Goal: Task Accomplishment & Management: Use online tool/utility

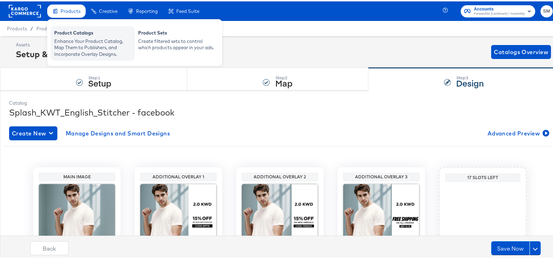
click at [88, 39] on div "Enhance Your Product Catalog, Map Them to Publishers, and Incorporate Overlay D…" at bounding box center [92, 47] width 77 height 20
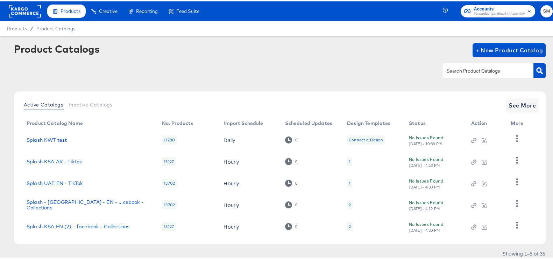
click at [490, 67] on input "text" at bounding box center [482, 70] width 74 height 8
type input "ksa"
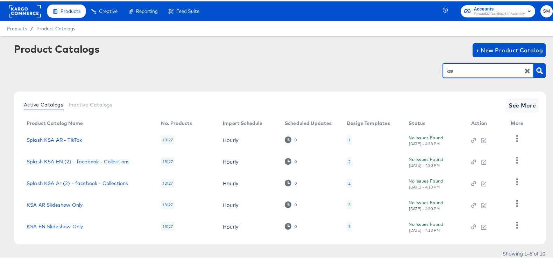
scroll to position [23, 0]
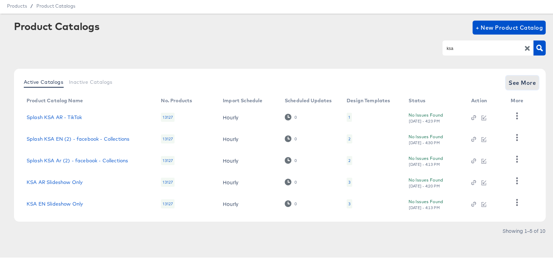
click at [526, 83] on span "See More" at bounding box center [521, 82] width 27 height 10
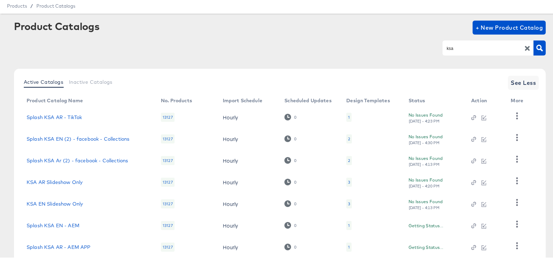
scroll to position [131, 0]
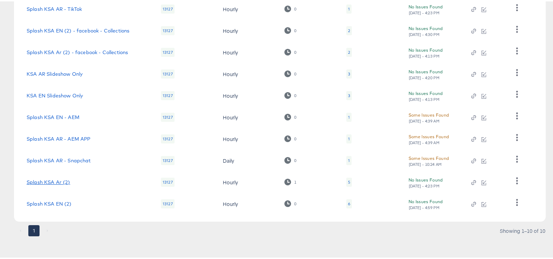
click at [57, 180] on link "Splash KSA Ar (2)" at bounding box center [49, 181] width 44 height 6
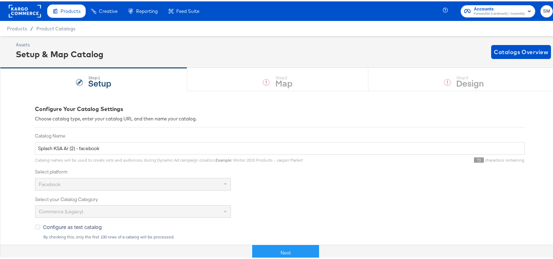
scroll to position [174, 0]
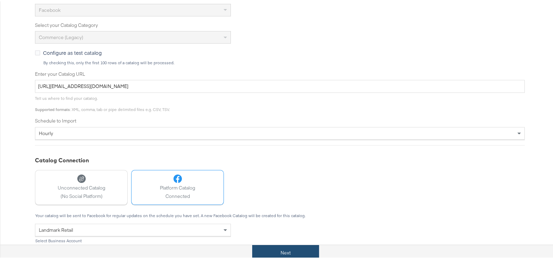
click at [292, 254] on button "Next" at bounding box center [285, 252] width 67 height 16
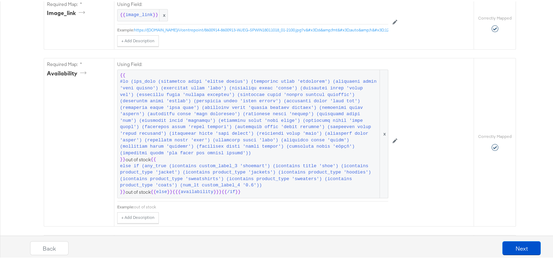
scroll to position [481, 0]
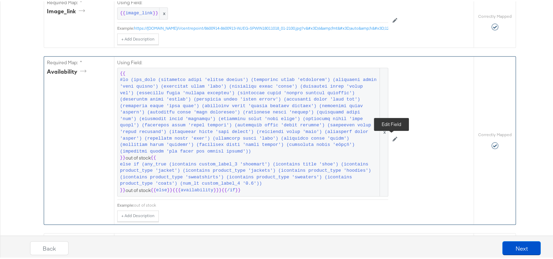
click at [395, 139] on button at bounding box center [394, 137] width 13 height 11
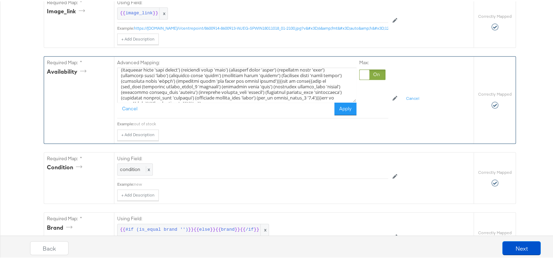
scroll to position [44, 0]
click at [206, 95] on textarea at bounding box center [236, 83] width 239 height 35
type textarea "{{#lo (ips_dolo (sitametco adipi 'elitse doeius') (temporinc utlab 'etdolorem')…"
click at [340, 113] on button "Apply" at bounding box center [345, 107] width 22 height 13
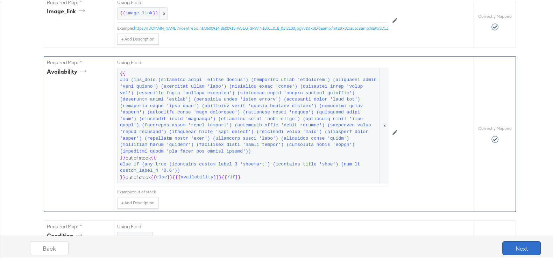
click at [512, 250] on button "Next" at bounding box center [521, 247] width 38 height 14
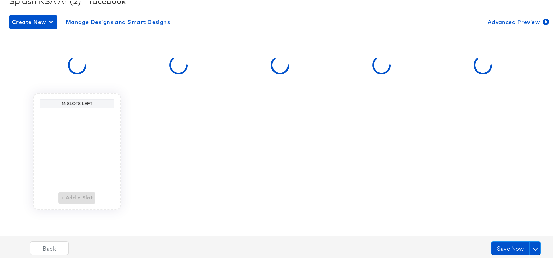
scroll to position [0, 0]
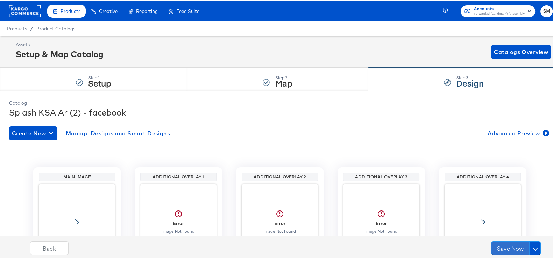
click at [512, 250] on button "Save Now" at bounding box center [510, 247] width 38 height 14
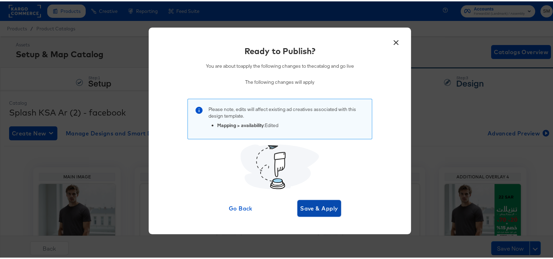
click at [317, 203] on span "Save & Apply" at bounding box center [319, 207] width 38 height 10
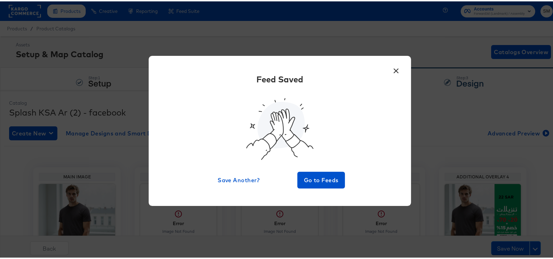
click at [391, 66] on button "×" at bounding box center [395, 68] width 13 height 13
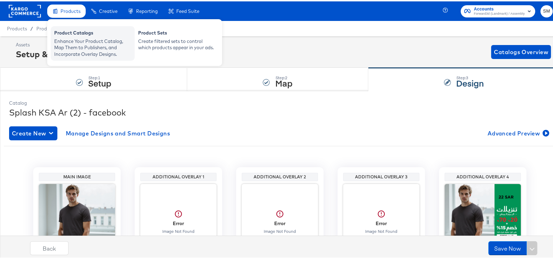
click at [82, 34] on div "Product Catalogs" at bounding box center [92, 32] width 77 height 8
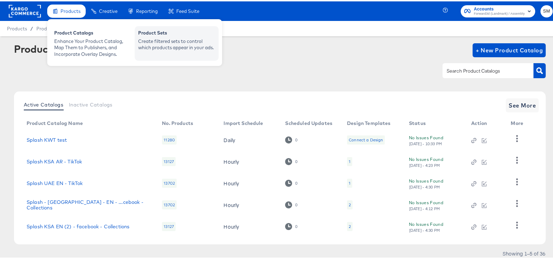
click at [138, 34] on div "Product Sets" at bounding box center [176, 32] width 77 height 8
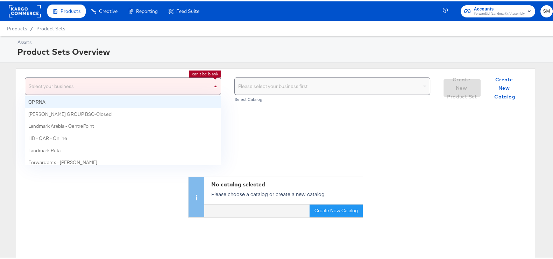
click at [212, 82] on span at bounding box center [216, 85] width 9 height 17
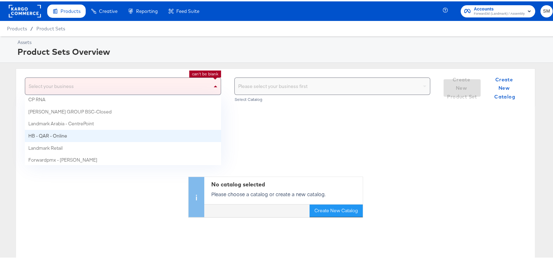
scroll to position [3, 0]
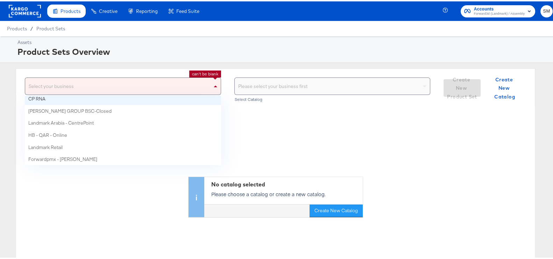
click at [108, 86] on div "Select your business" at bounding box center [122, 85] width 195 height 17
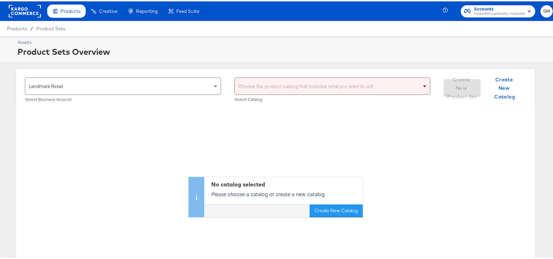
click at [324, 87] on div "Choose the product catalog that includes what you want to sell" at bounding box center [332, 85] width 195 height 17
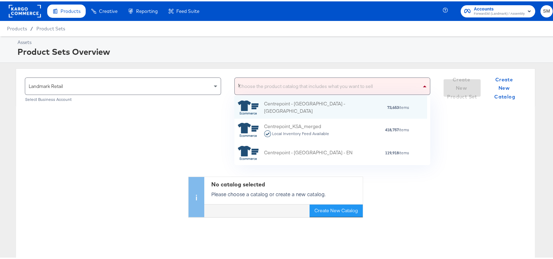
scroll to position [7, 7]
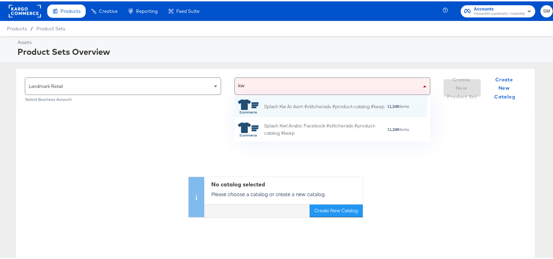
type input "kwt"
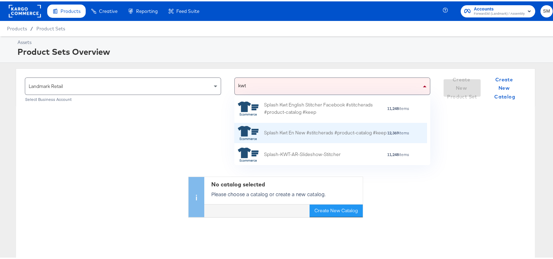
scroll to position [43, 0]
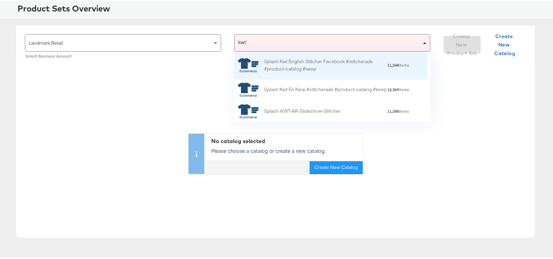
click at [321, 73] on div "Splash Kwt English Stitcher Facebook #stitcherads #product-catalog #keep 11,248…" at bounding box center [330, 64] width 193 height 28
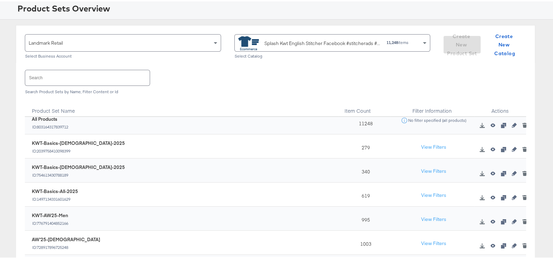
scroll to position [0, 0]
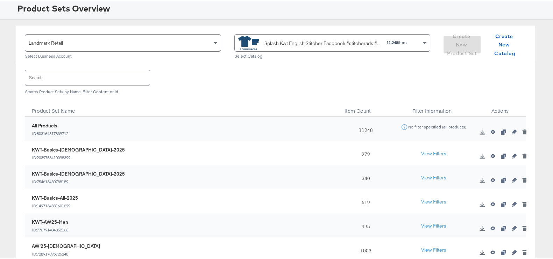
click at [105, 74] on input "text" at bounding box center [87, 76] width 124 height 15
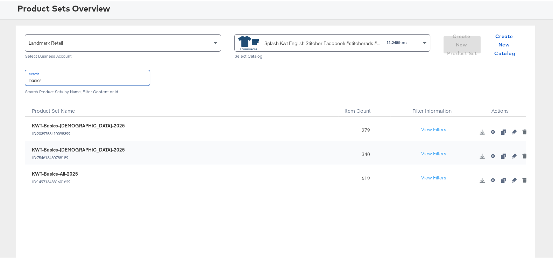
click at [81, 79] on input "basics" at bounding box center [87, 76] width 124 height 15
type input "prosp"
click at [511, 177] on icon "button" at bounding box center [513, 179] width 5 height 5
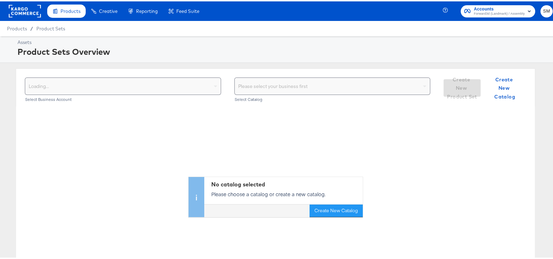
scroll to position [43, 0]
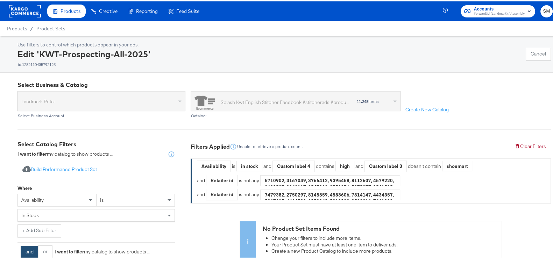
click at [0, 1] on div "Products Creative Reporting Feed Suite" at bounding box center [102, 10] width 204 height 20
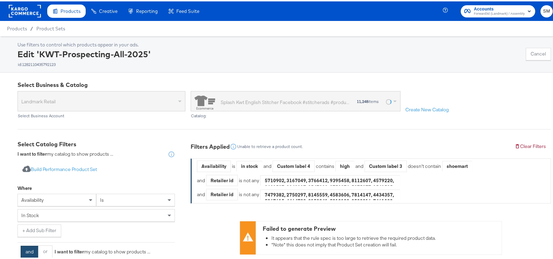
scroll to position [43, 0]
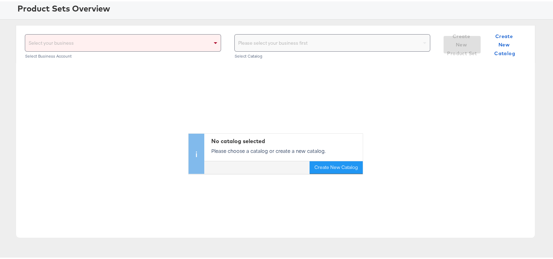
click at [94, 43] on div "Select your business" at bounding box center [122, 41] width 195 height 17
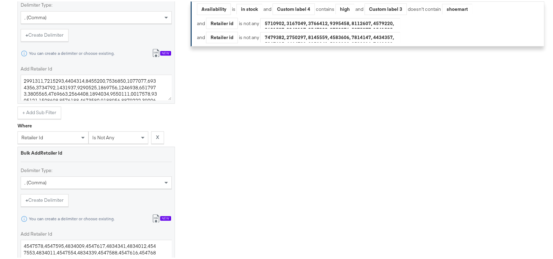
scroll to position [524, 0]
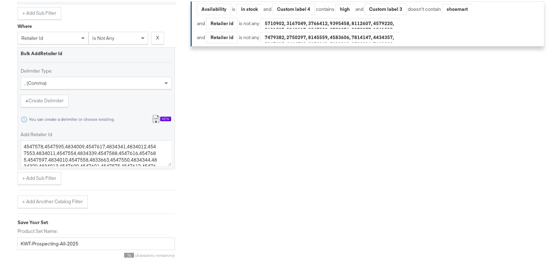
scroll to position [43, 0]
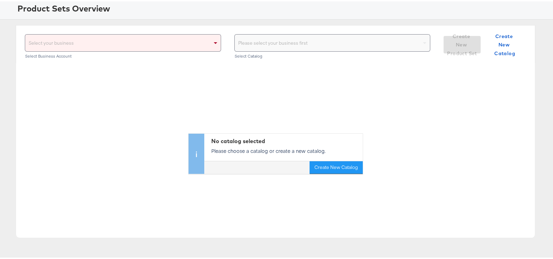
click at [112, 42] on div "Select your business" at bounding box center [122, 41] width 195 height 17
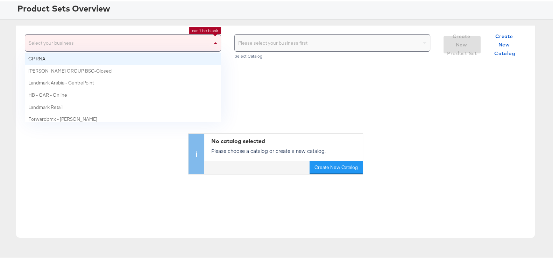
click at [260, 41] on div "Please select your business first" at bounding box center [332, 41] width 195 height 17
click at [198, 43] on div "Select your business" at bounding box center [122, 41] width 195 height 17
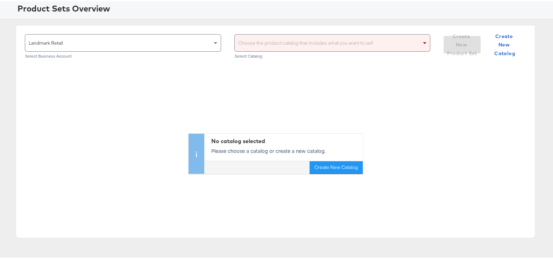
click at [332, 39] on div "Choose the product catalog that includes what you want to sell" at bounding box center [332, 41] width 195 height 17
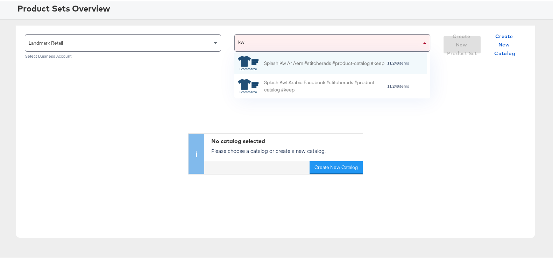
scroll to position [18, 186]
type input "kwt"
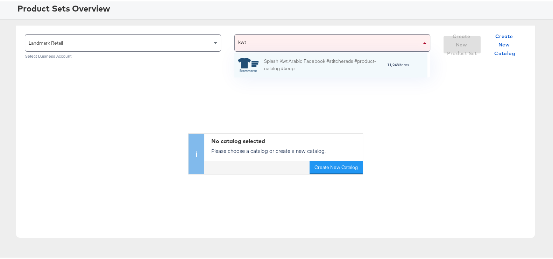
scroll to position [62, 186]
click at [331, 69] on div "Splash Kwt Arabic Facebook #stitcherads #product-catalog #keep" at bounding box center [325, 64] width 122 height 15
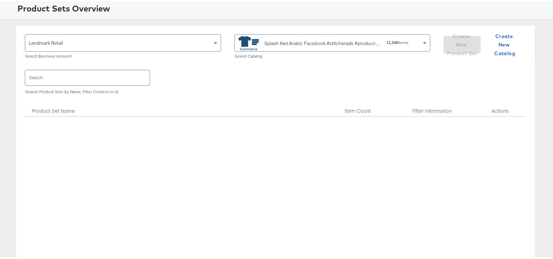
scroll to position [393, 0]
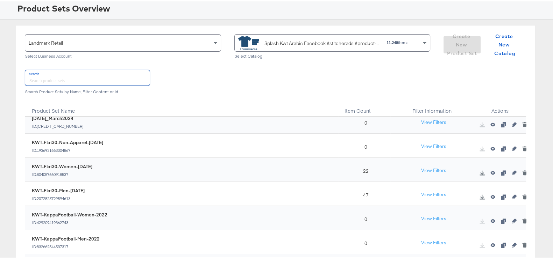
click at [70, 70] on input "text" at bounding box center [87, 76] width 124 height 15
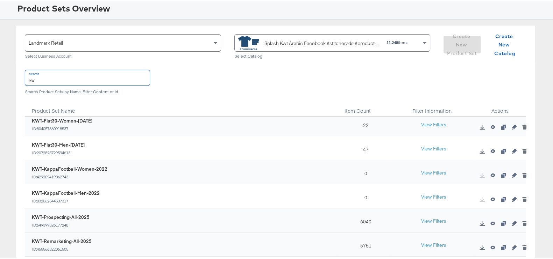
scroll to position [156, 0]
type input "k"
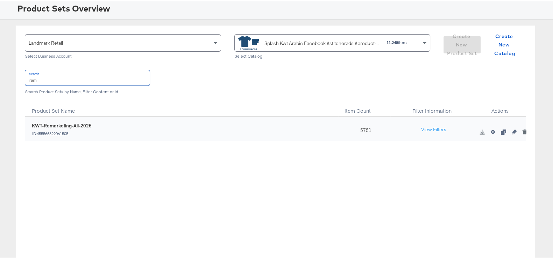
scroll to position [0, 0]
type input "rem"
click at [509, 133] on div at bounding box center [514, 130] width 10 height 7
click at [511, 131] on icon "button" at bounding box center [513, 130] width 5 height 5
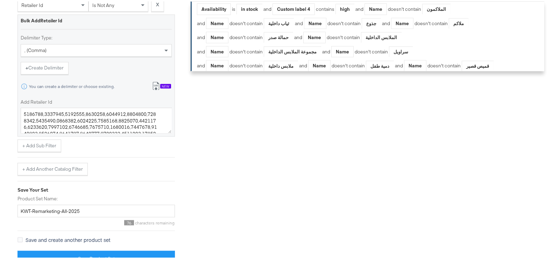
scroll to position [1579, 0]
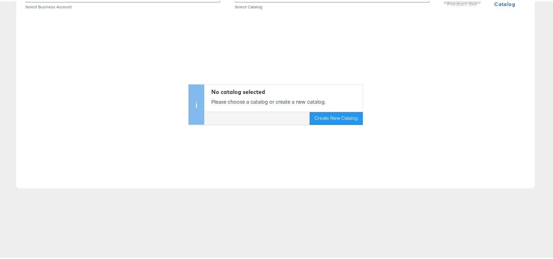
scroll to position [43, 0]
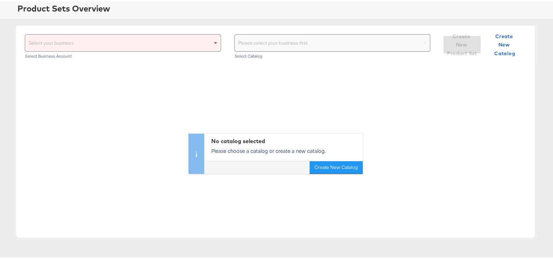
click at [212, 39] on span at bounding box center [216, 41] width 9 height 17
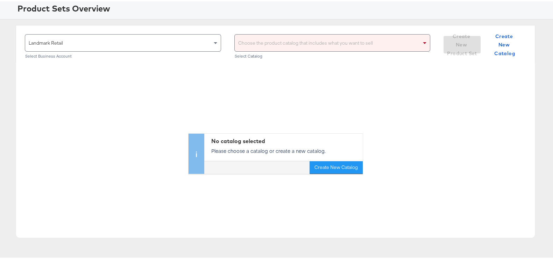
click at [276, 29] on div "Landmark Retail Select Business Account Choose the product catalog that include…" at bounding box center [275, 43] width 519 height 38
click at [281, 39] on div "Choose the product catalog that includes what you want to sell" at bounding box center [332, 41] width 195 height 17
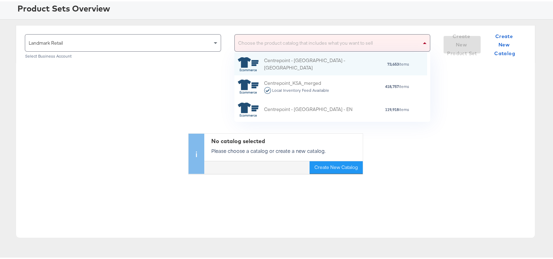
scroll to position [62, 186]
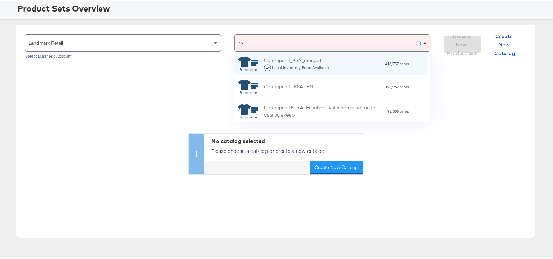
type input "ksa"
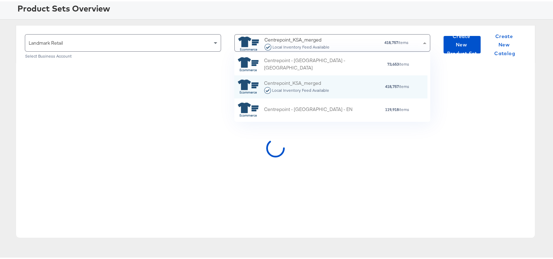
click at [281, 37] on div "Centrepoint_KSA_merged Local Inventory Feed Available" at bounding box center [296, 42] width 65 height 14
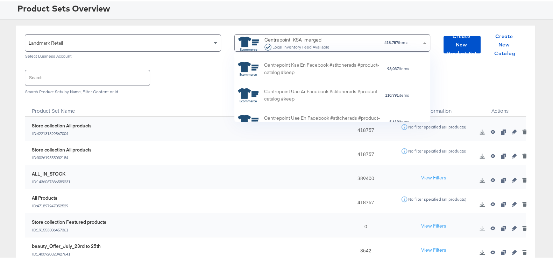
scroll to position [174, 0]
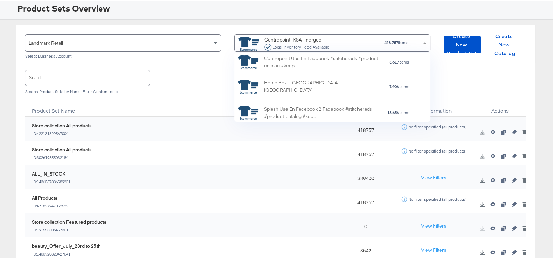
click at [331, 46] on div "Centrepoint_KSA_merged Local Inventory Feed Available" at bounding box center [296, 42] width 116 height 14
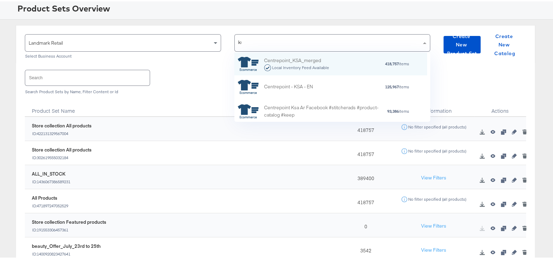
type input "ksa"
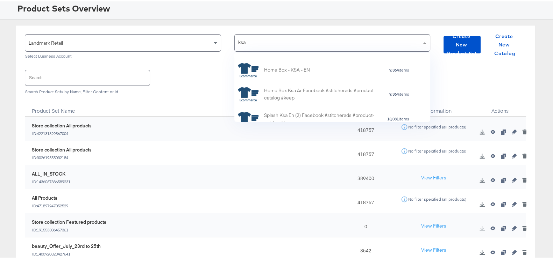
scroll to position [305, 0]
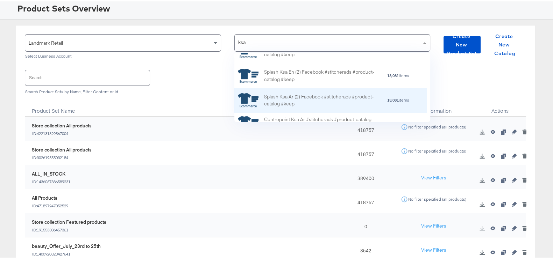
click at [321, 100] on div "Splash Ksa Ar (2) Facebook #stitcherads #product-catalog #keep" at bounding box center [325, 99] width 122 height 15
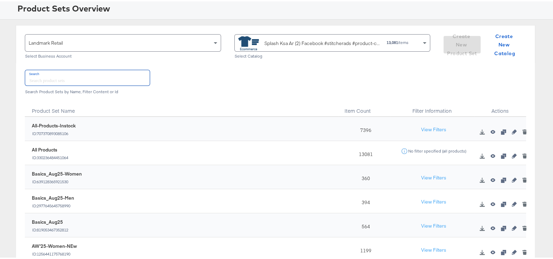
click at [90, 82] on input "text" at bounding box center [87, 76] width 124 height 15
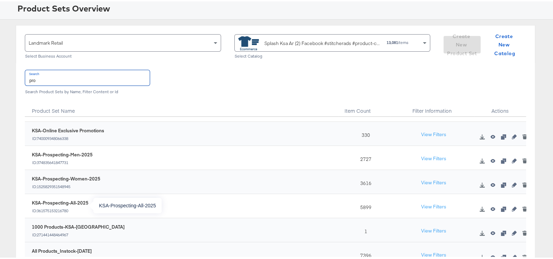
type input "pro"
drag, startPoint x: 64, startPoint y: 205, endPoint x: 110, endPoint y: 203, distance: 46.6
click at [109, 203] on div "KSA-Prospecting-All-2025 ID: 361575153216780" at bounding box center [185, 206] width 306 height 14
click at [548, 183] on div "Assets Product Sets Overview Landmark Retail Select Business Account Splash Ksa…" at bounding box center [279, 143] width 559 height 302
drag, startPoint x: 502, startPoint y: 205, endPoint x: 502, endPoint y: 87, distance: 117.4
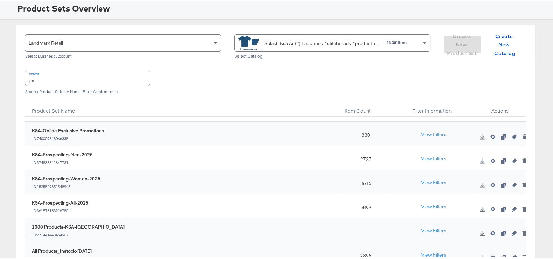
click at [481, 0] on html "Products Products Product Catalogs Enhance Your Product Catalog, Map Them to Pu…" at bounding box center [279, 86] width 559 height 259
click at [511, 208] on icon "button" at bounding box center [513, 208] width 5 height 5
